Goal: Check status: Check status

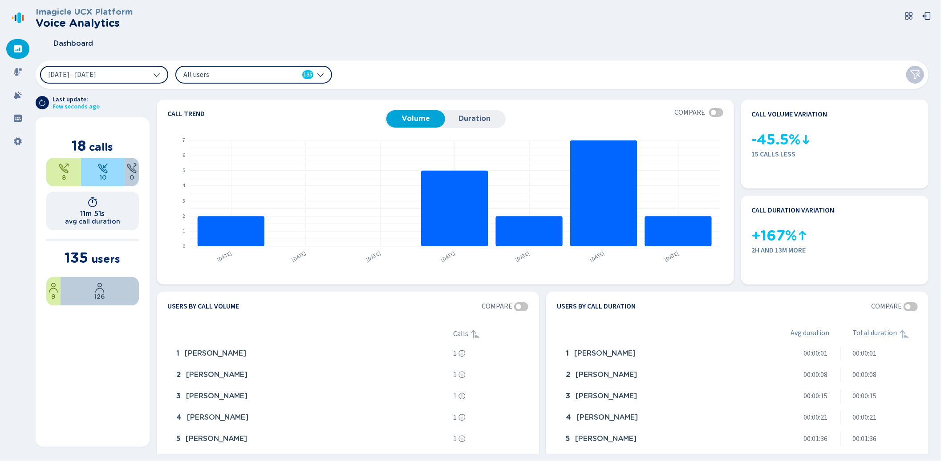
click at [151, 78] on button "[DATE] - [DATE]" at bounding box center [104, 75] width 128 height 18
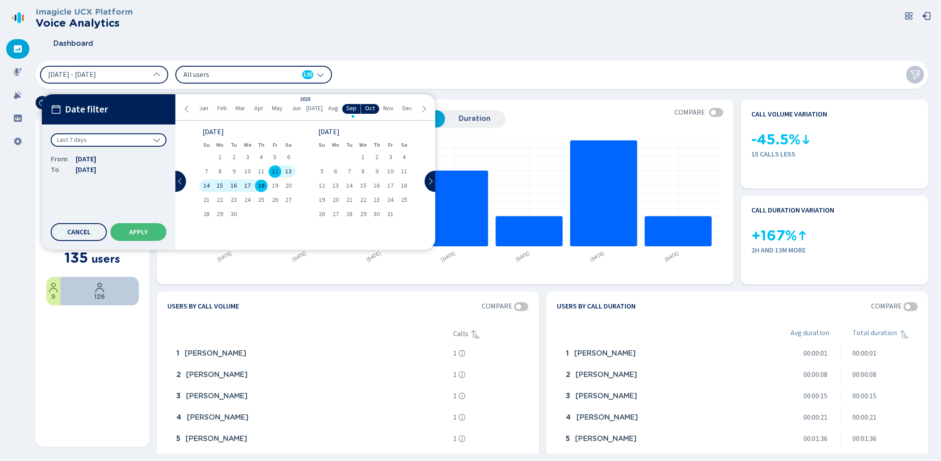
click at [123, 143] on div "Last 7 days" at bounding box center [109, 139] width 116 height 13
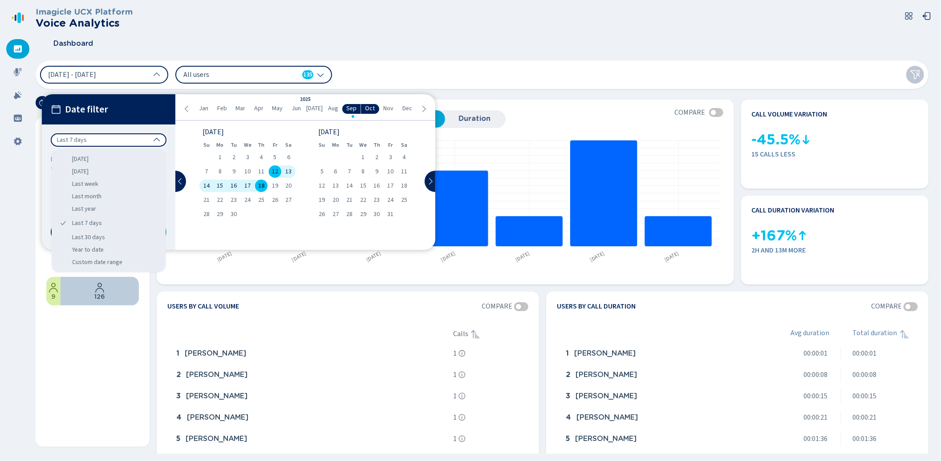
click at [123, 143] on div "Last 7 days" at bounding box center [109, 139] width 116 height 13
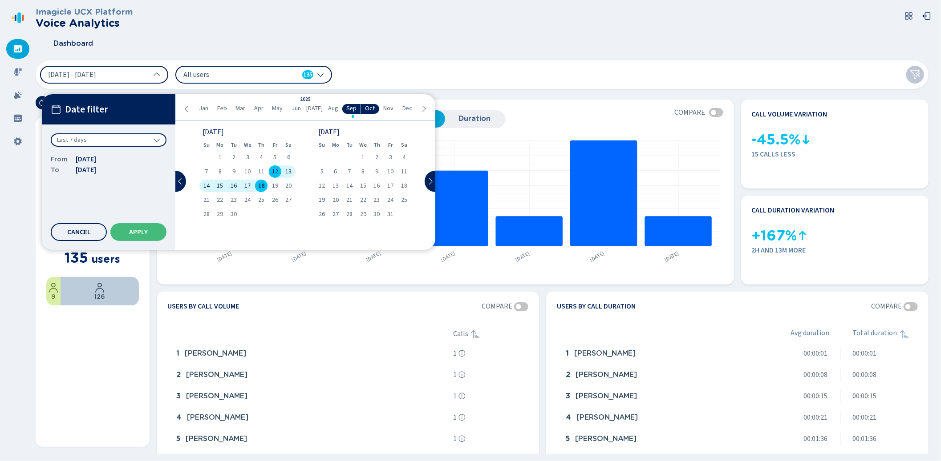
click at [133, 73] on button "[DATE] - [DATE]" at bounding box center [104, 75] width 128 height 18
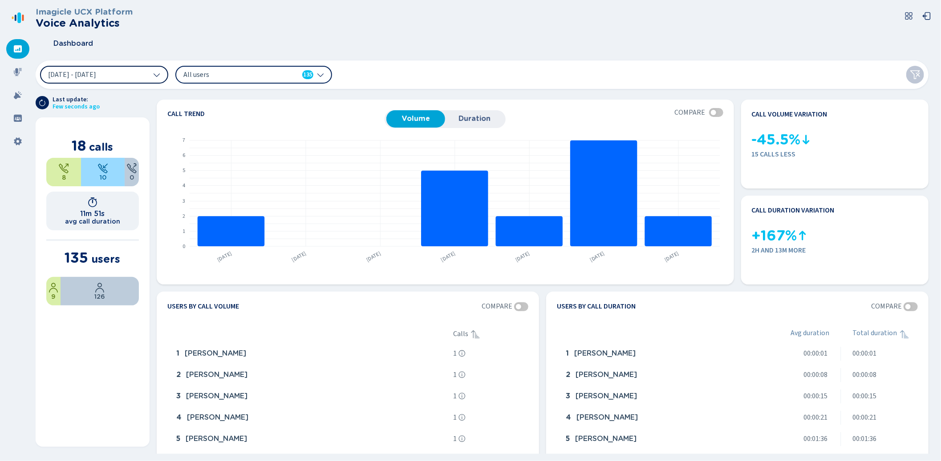
click at [133, 73] on button "[DATE] - [DATE]" at bounding box center [104, 75] width 128 height 18
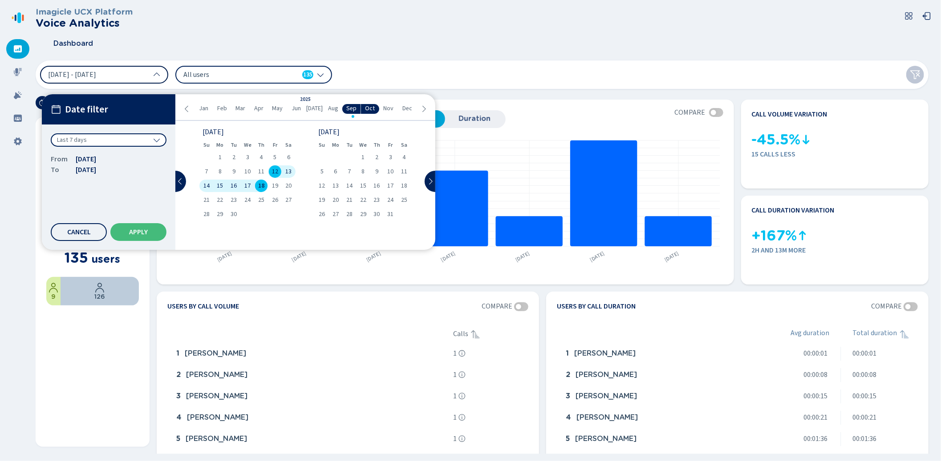
click at [142, 77] on button "[DATE] - [DATE]" at bounding box center [104, 75] width 128 height 18
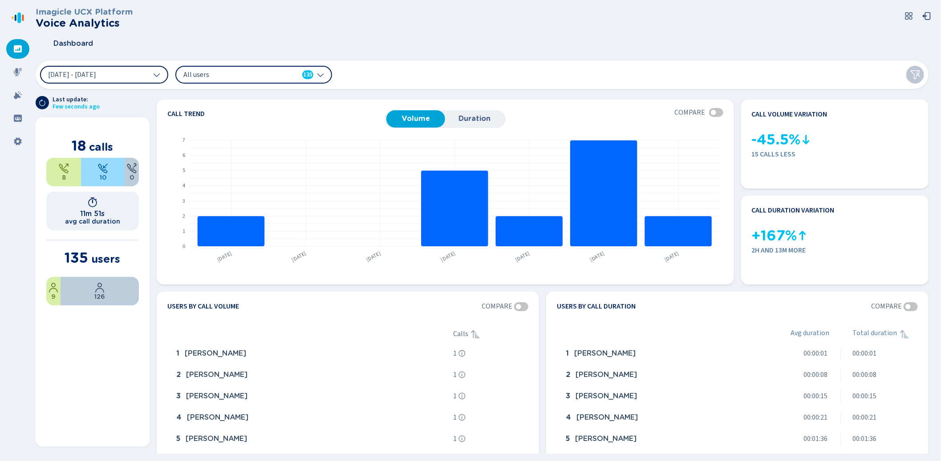
click at [142, 77] on button "[DATE] - [DATE]" at bounding box center [104, 75] width 128 height 18
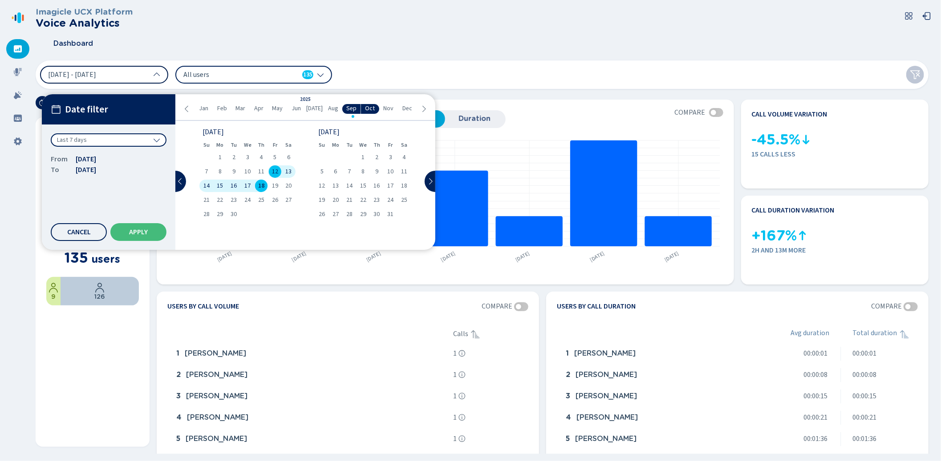
click at [162, 74] on button "[DATE] - [DATE]" at bounding box center [104, 75] width 128 height 18
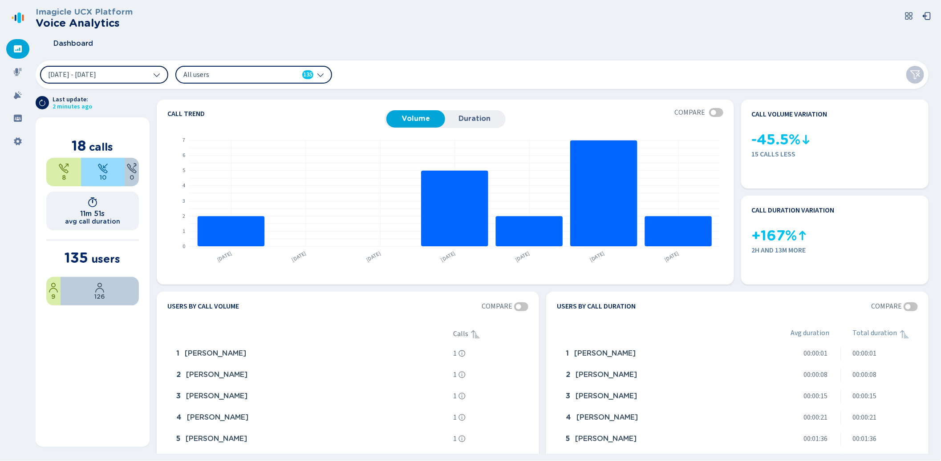
click at [162, 74] on button "[DATE] - [DATE]" at bounding box center [104, 75] width 128 height 18
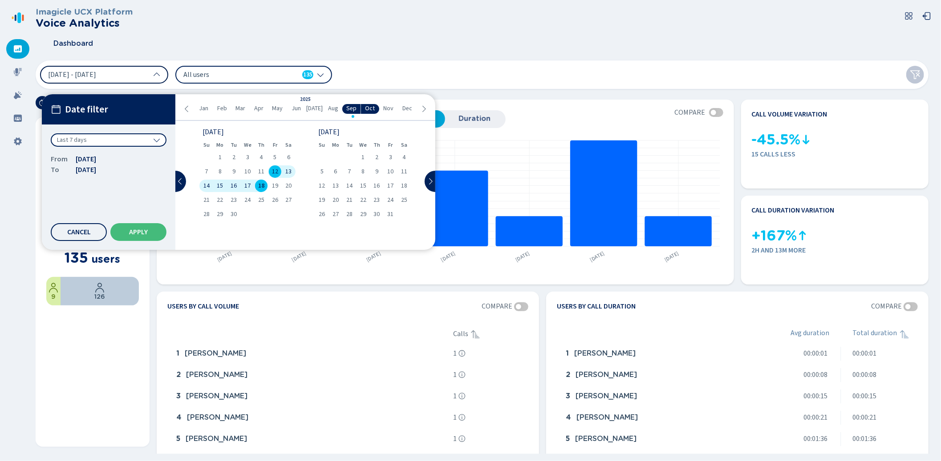
click at [154, 75] on icon at bounding box center [156, 74] width 7 height 7
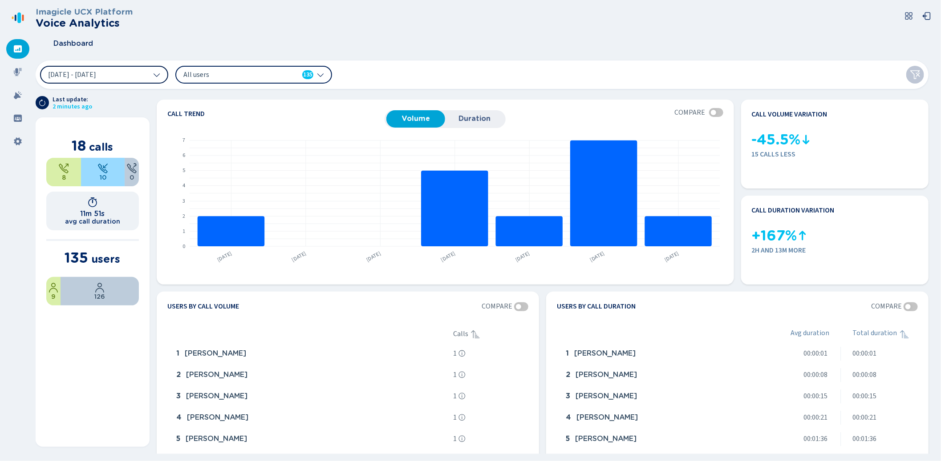
click at [154, 75] on icon at bounding box center [156, 74] width 7 height 7
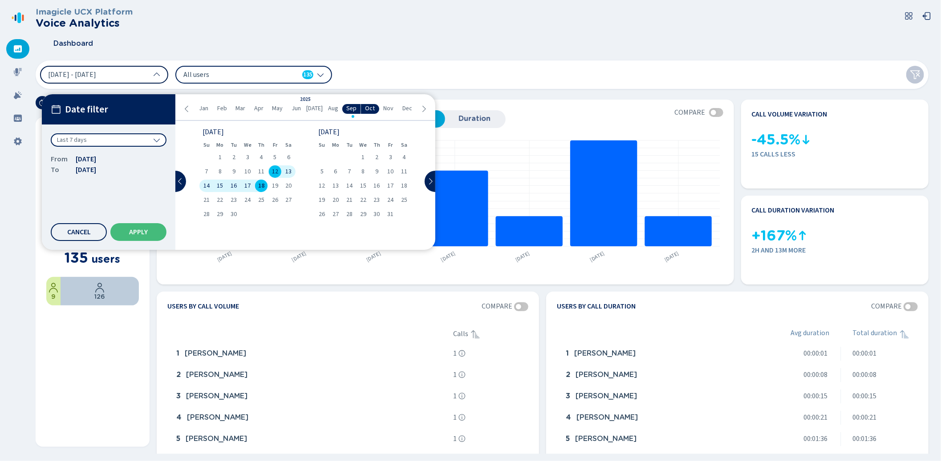
click at [240, 75] on span "All users" at bounding box center [234, 75] width 102 height 10
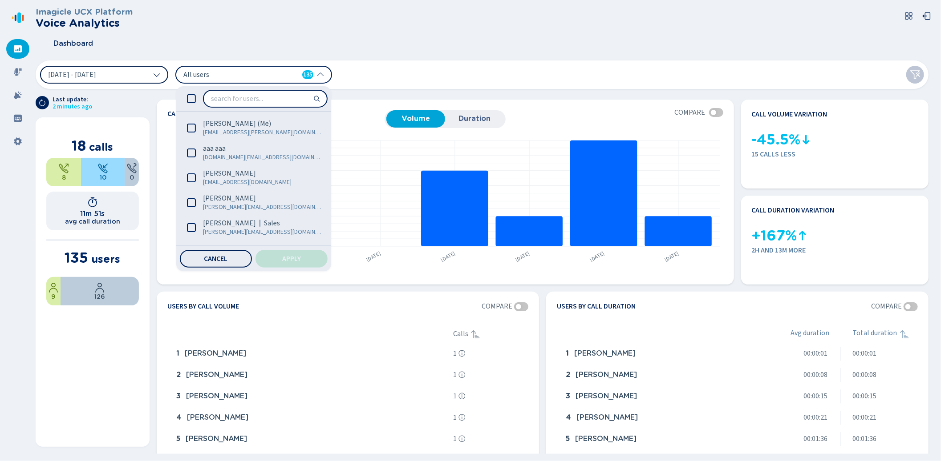
click at [240, 75] on span "All users" at bounding box center [234, 75] width 102 height 10
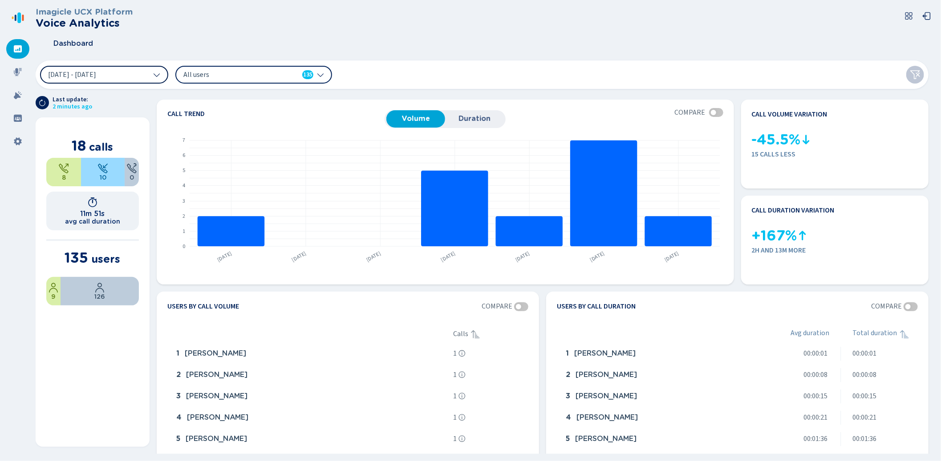
click at [108, 80] on button "[DATE] - [DATE]" at bounding box center [104, 75] width 128 height 18
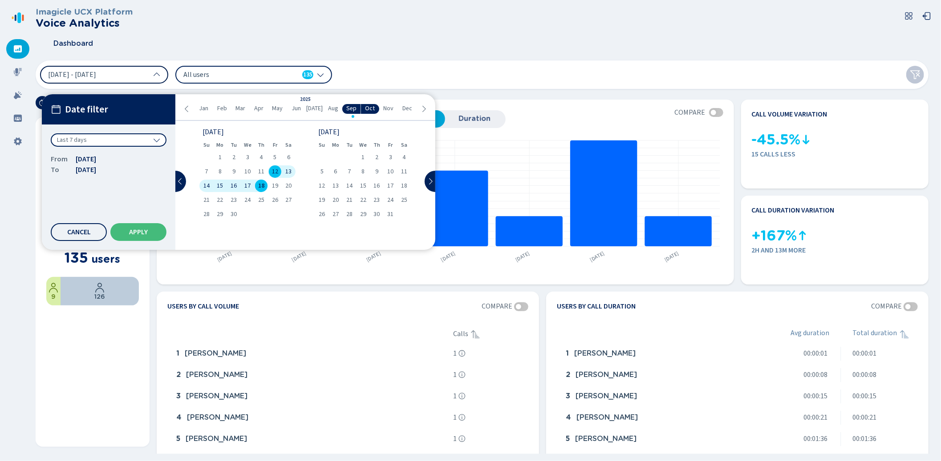
click at [108, 79] on button "[DATE] - [DATE]" at bounding box center [104, 75] width 128 height 18
